Goal: Transaction & Acquisition: Purchase product/service

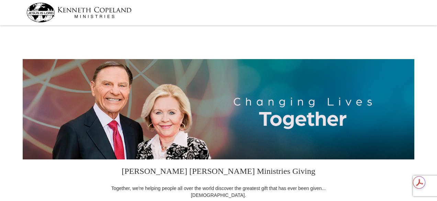
select select "MD"
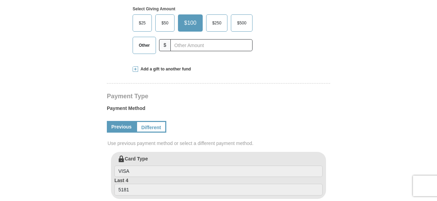
scroll to position [275, 0]
click at [144, 45] on span "Other" at bounding box center [144, 45] width 18 height 10
click at [0, 0] on input "Other" at bounding box center [0, 0] width 0 height 0
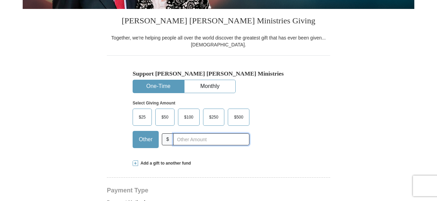
scroll to position [180, 0]
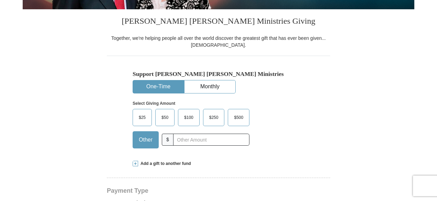
click at [135, 163] on span at bounding box center [134, 163] width 5 height 5
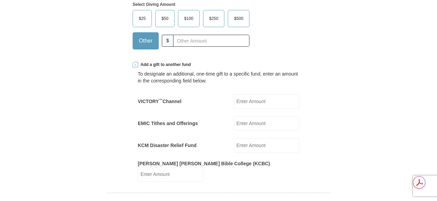
scroll to position [279, 0]
click at [192, 41] on input "text" at bounding box center [211, 40] width 76 height 12
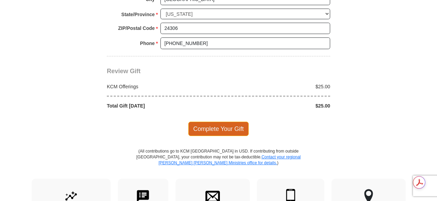
scroll to position [732, 0]
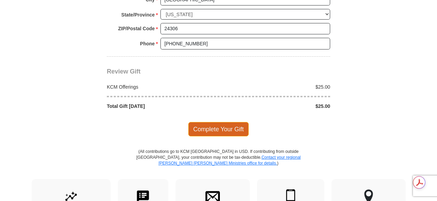
type input "25"
click at [221, 122] on span "Complete Your Gift" at bounding box center [218, 129] width 61 height 14
